Goal: Information Seeking & Learning: Learn about a topic

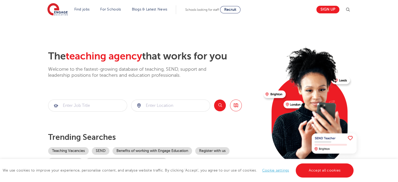
scroll to position [52, 0]
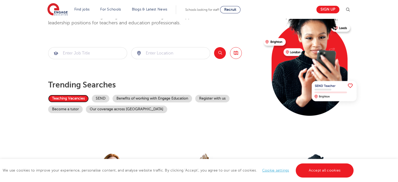
click at [70, 100] on link "Teaching Vacancies" at bounding box center [68, 99] width 41 height 8
click at [76, 96] on link "Teaching Vacancies" at bounding box center [68, 99] width 41 height 8
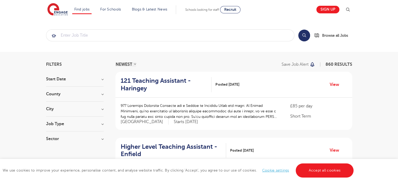
click at [102, 94] on h3 "County" at bounding box center [75, 94] width 58 height 4
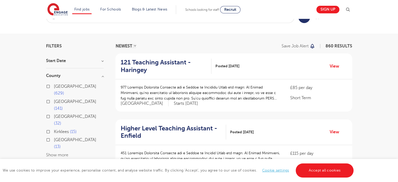
scroll to position [26, 0]
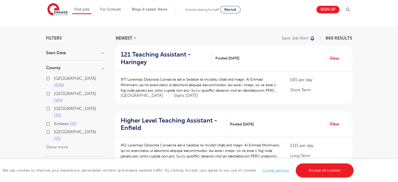
click at [63, 145] on button "Show more" at bounding box center [57, 147] width 22 height 5
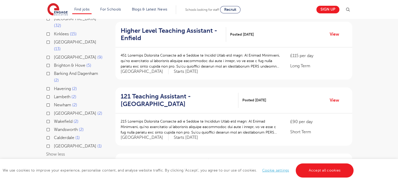
scroll to position [0, 0]
